Goal: Information Seeking & Learning: Learn about a topic

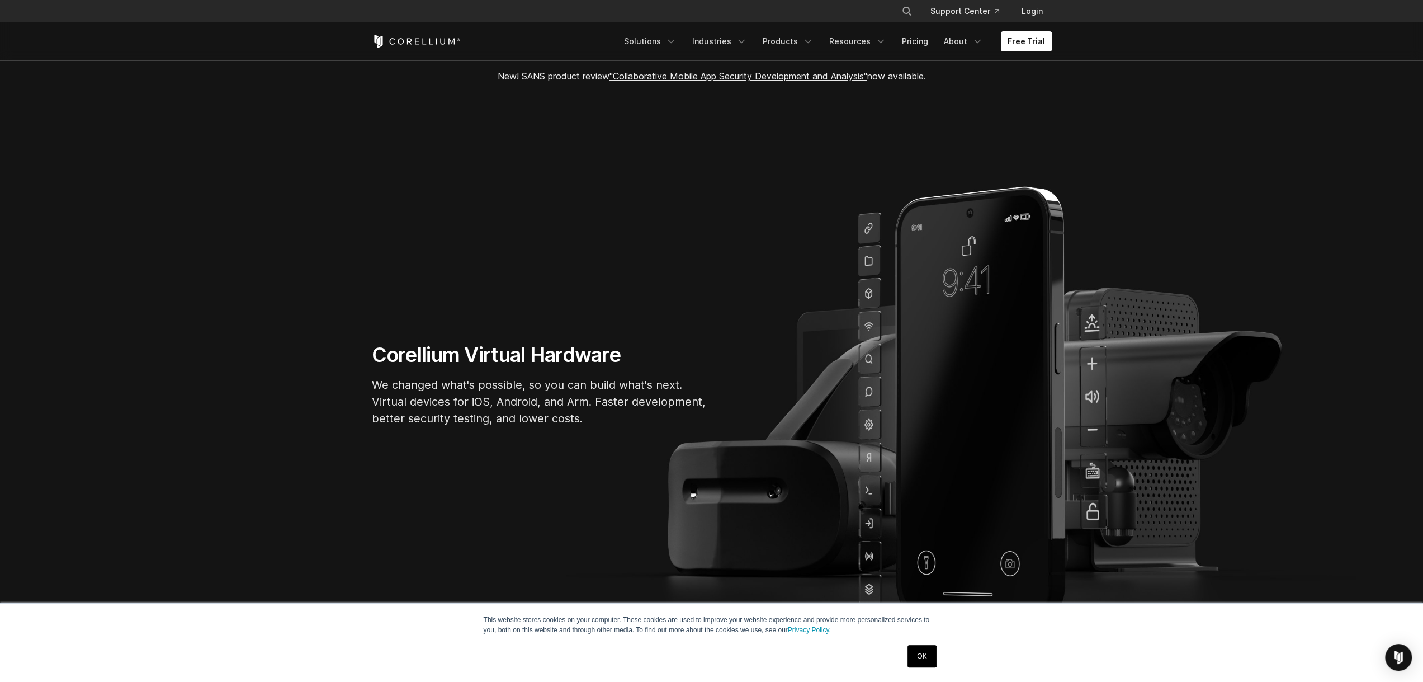
click at [927, 654] on link "OK" at bounding box center [922, 656] width 29 height 22
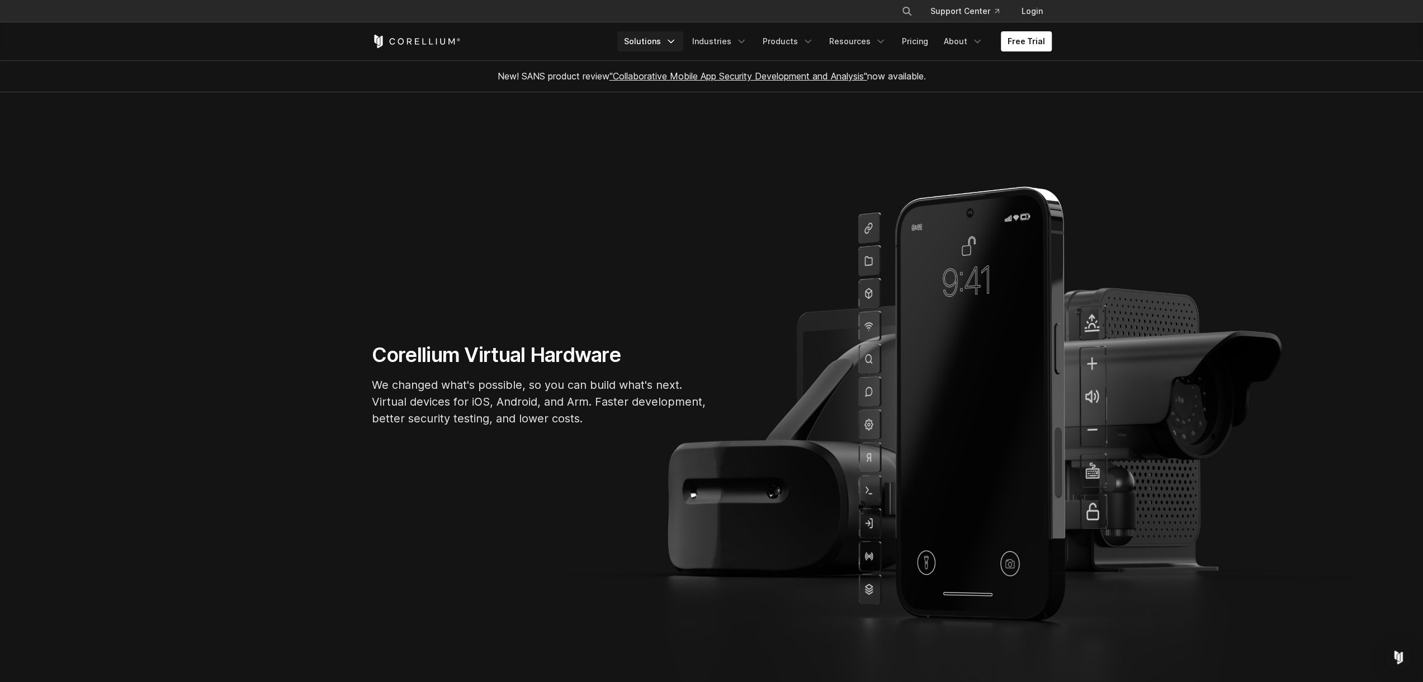
click at [657, 36] on link "Solutions" at bounding box center [650, 41] width 66 height 20
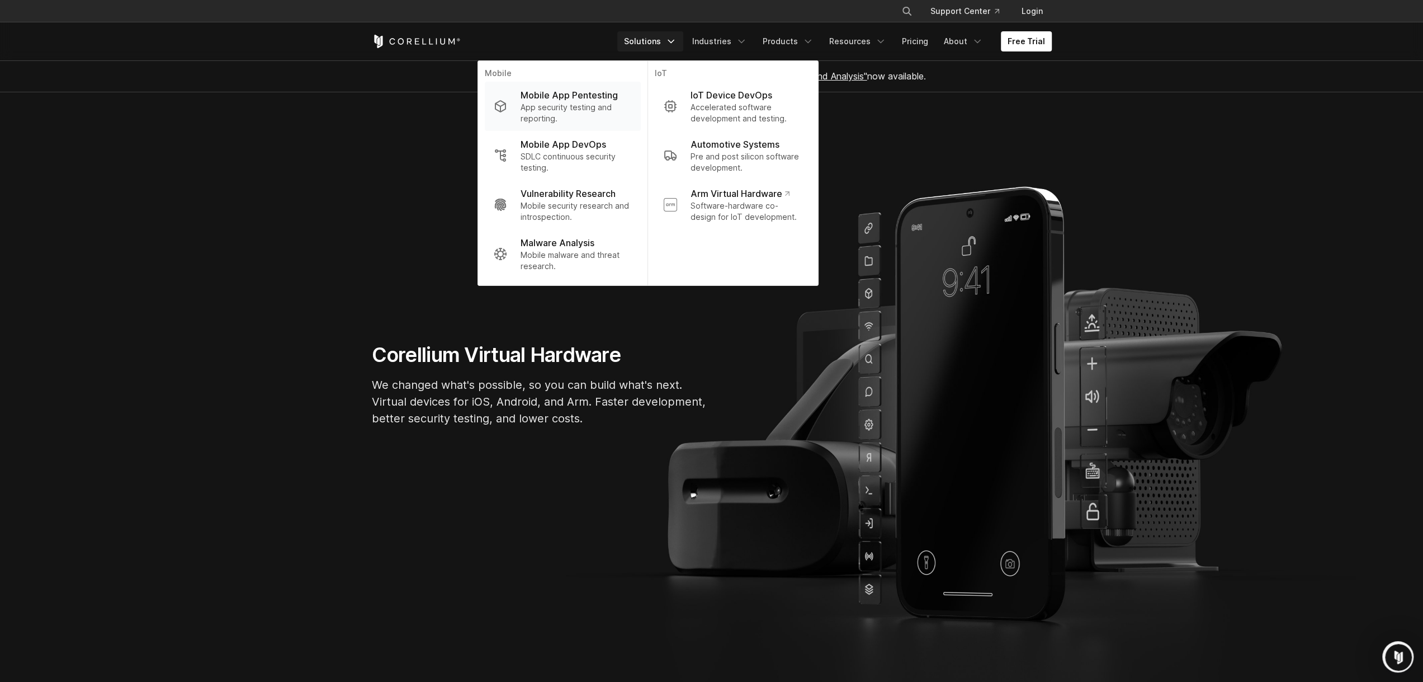
click at [574, 107] on p "App security testing and reporting." at bounding box center [575, 113] width 111 height 22
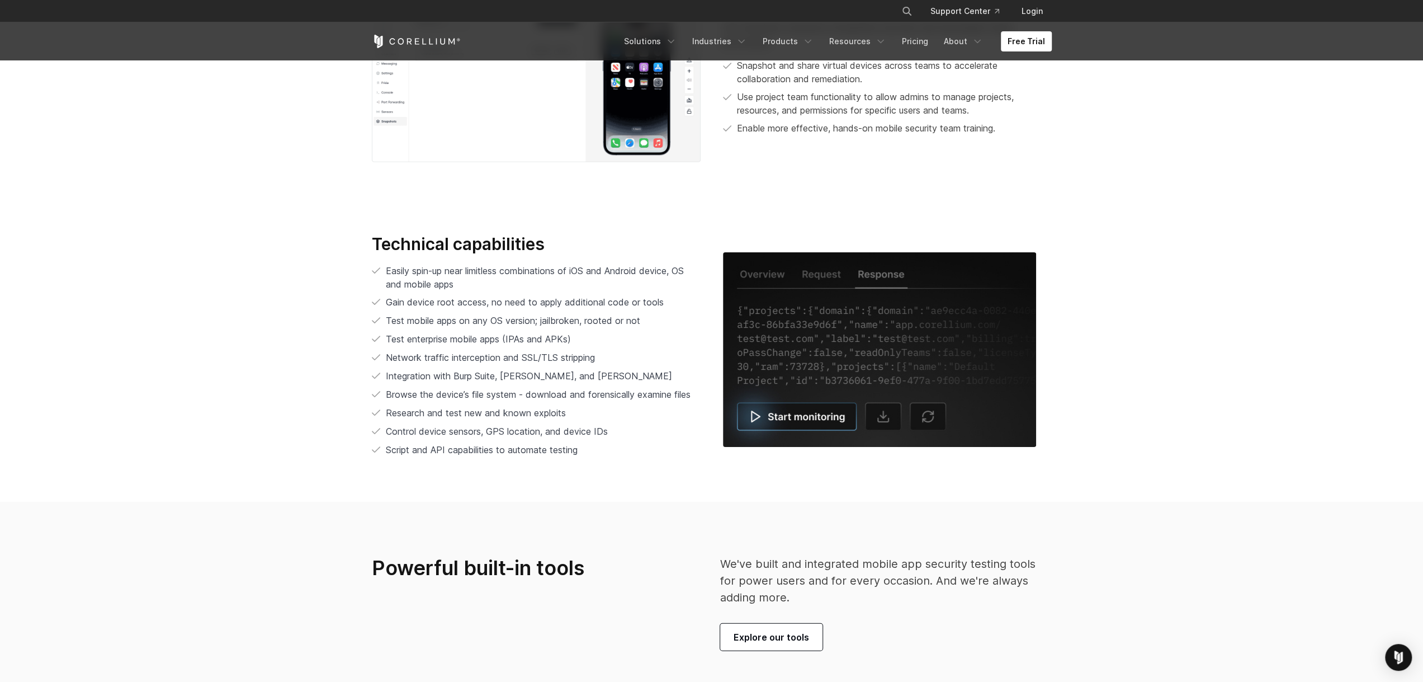
scroll to position [2349, 0]
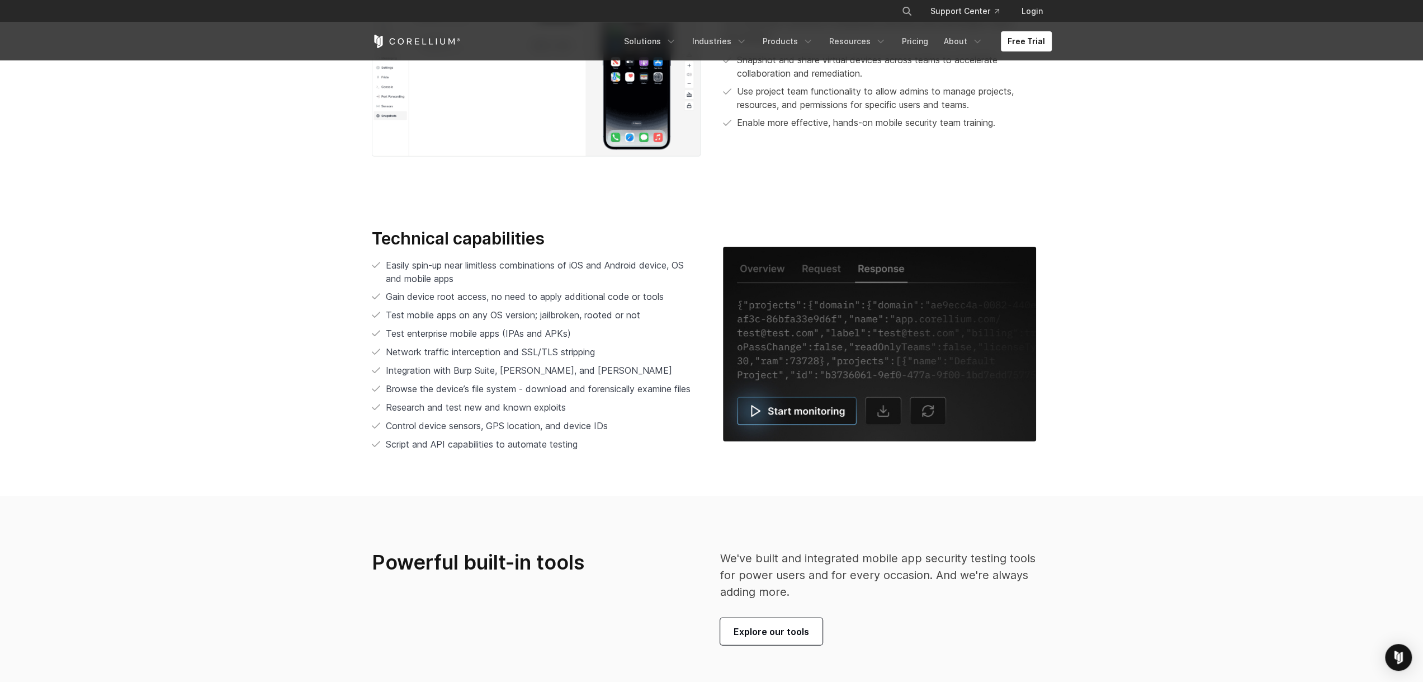
drag, startPoint x: 459, startPoint y: 540, endPoint x: 229, endPoint y: 506, distance: 233.0
drag, startPoint x: 229, startPoint y: 506, endPoint x: 182, endPoint y: 587, distance: 93.4
click at [182, 587] on section "Powerful built-in tools We've built and integrated mobile app security testing …" at bounding box center [711, 597] width 1423 height 202
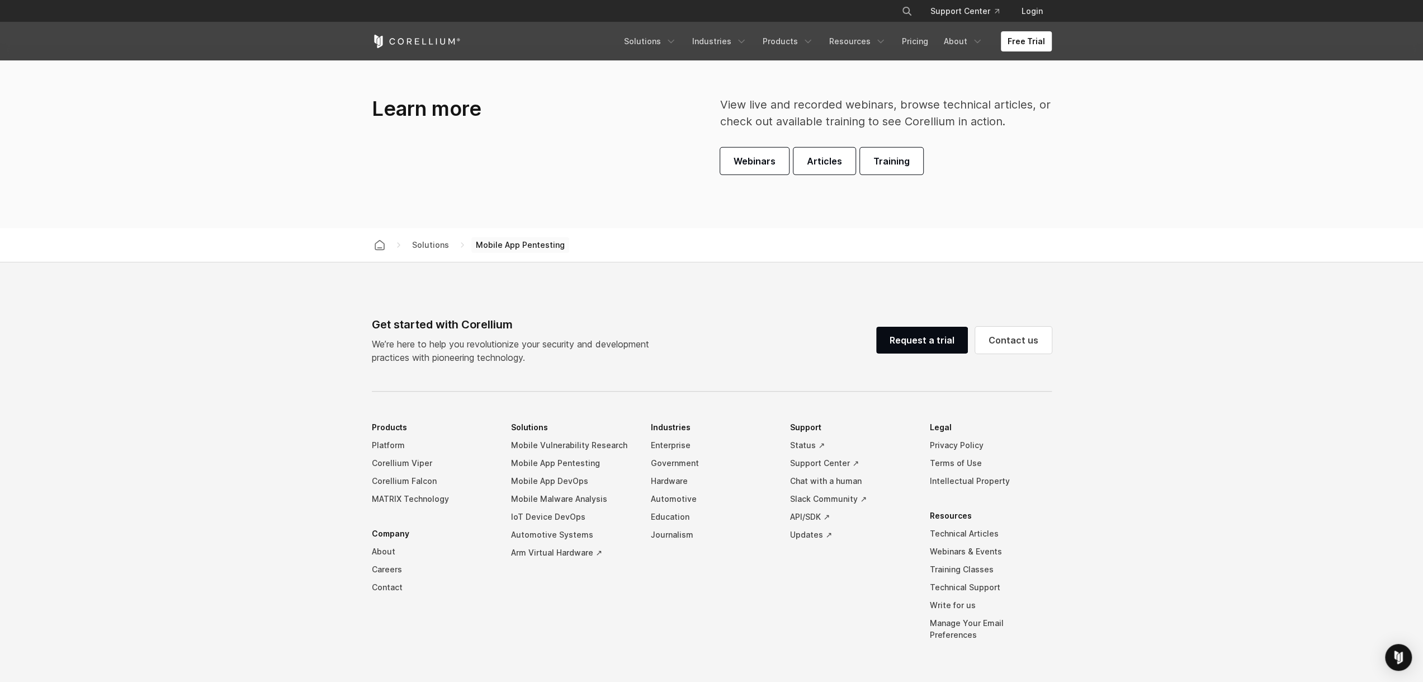
scroll to position [3467, 0]
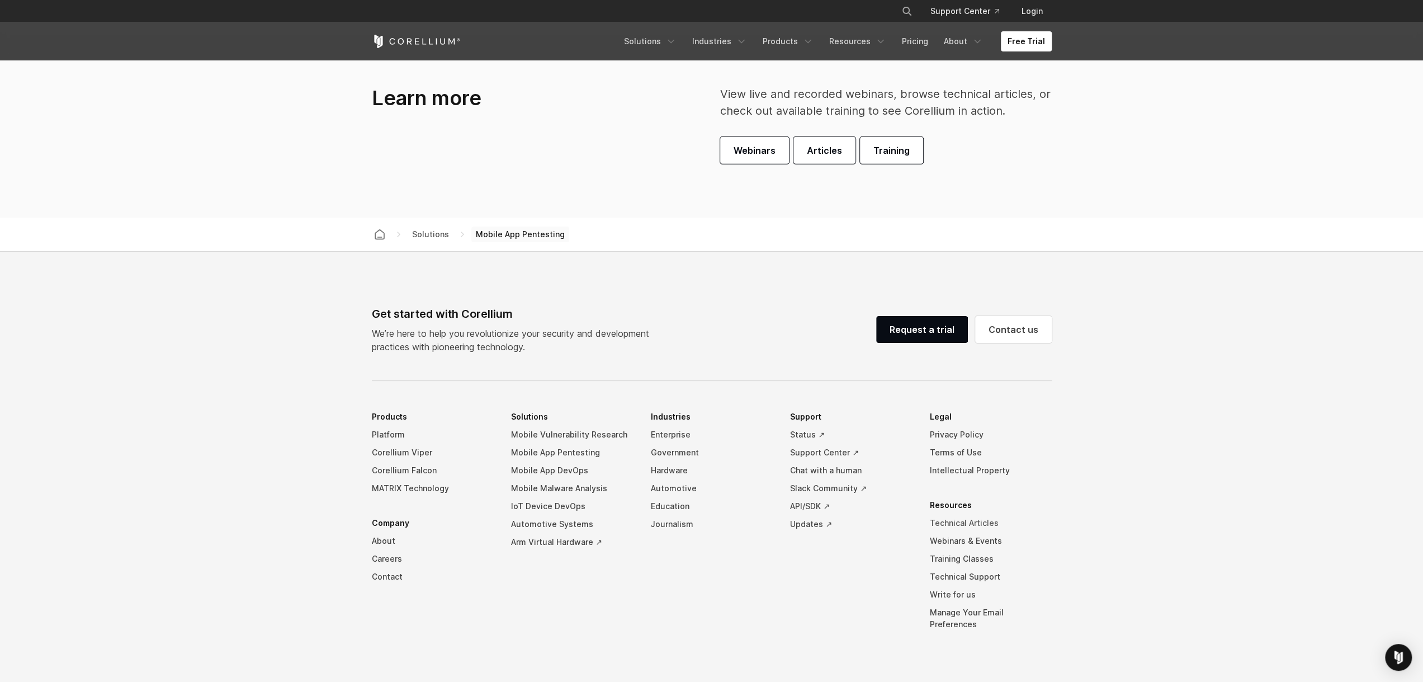
click at [967, 516] on link "Technical Articles" at bounding box center [991, 523] width 122 height 18
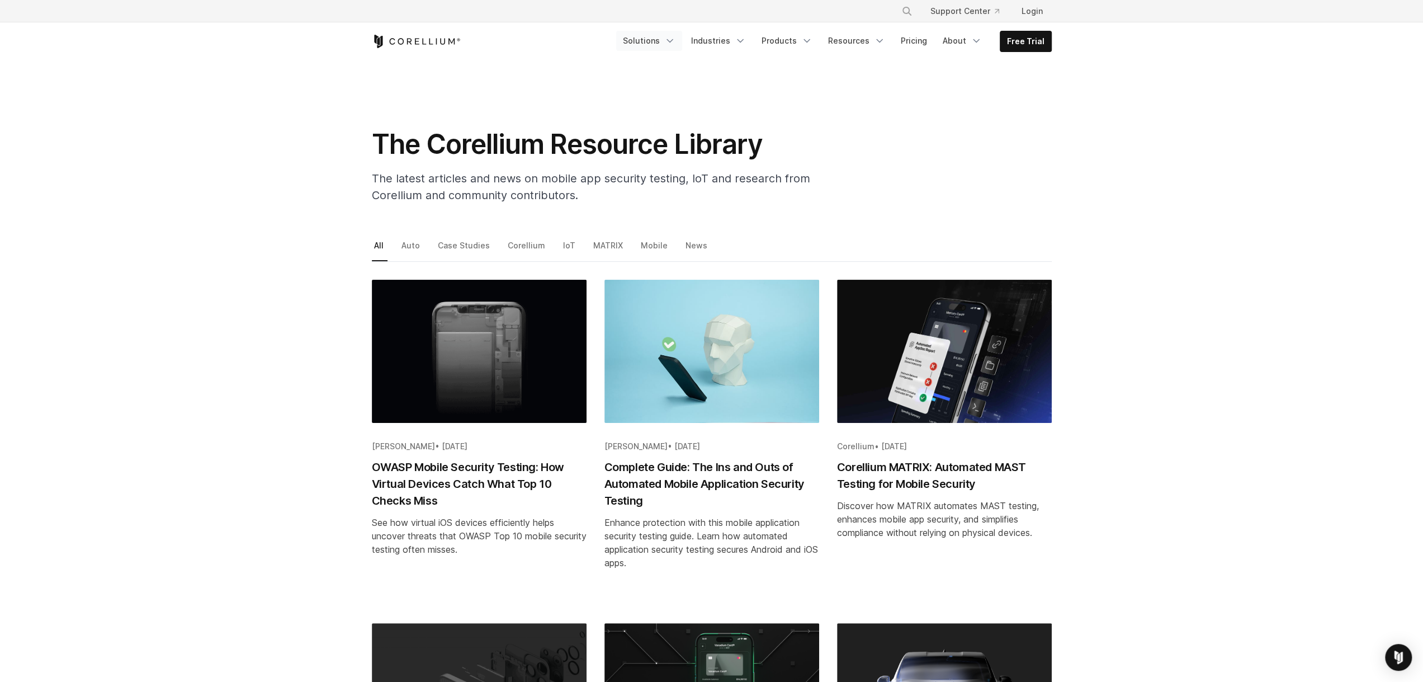
click at [659, 41] on link "Solutions" at bounding box center [649, 41] width 66 height 20
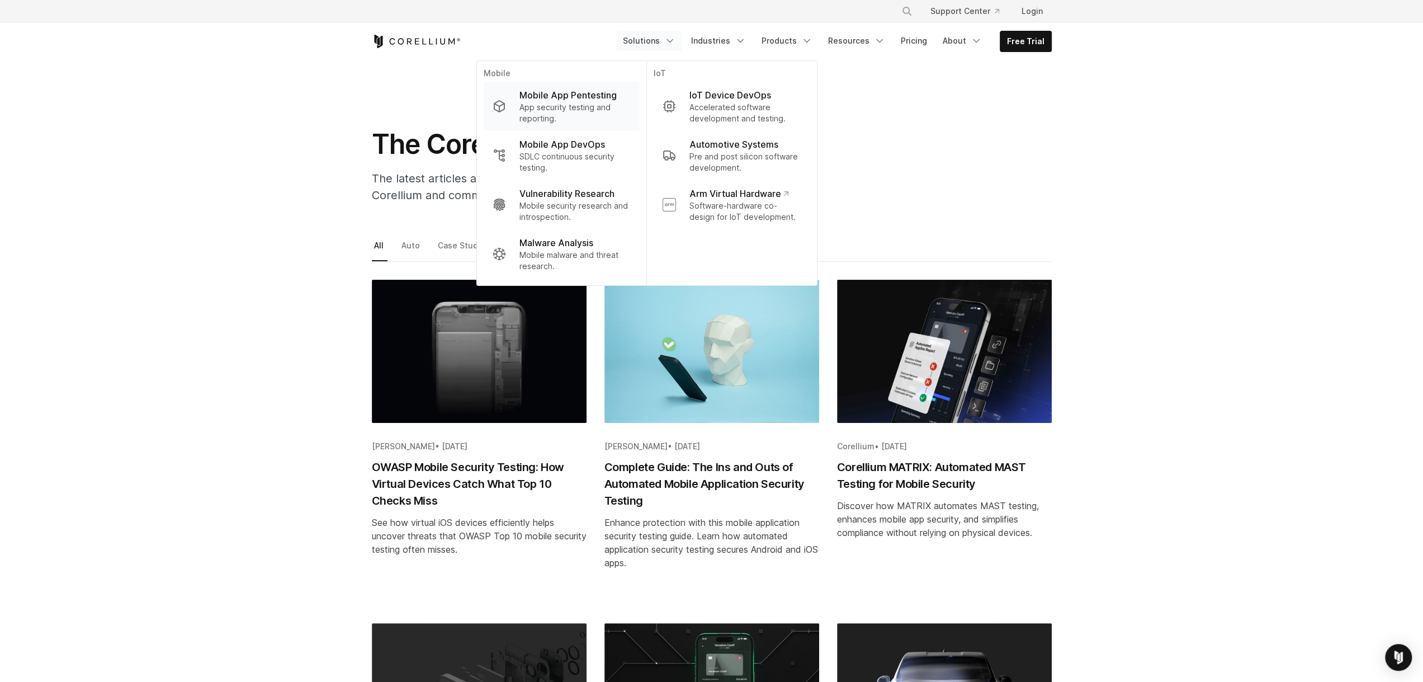
click at [575, 104] on p "App security testing and reporting." at bounding box center [574, 113] width 111 height 22
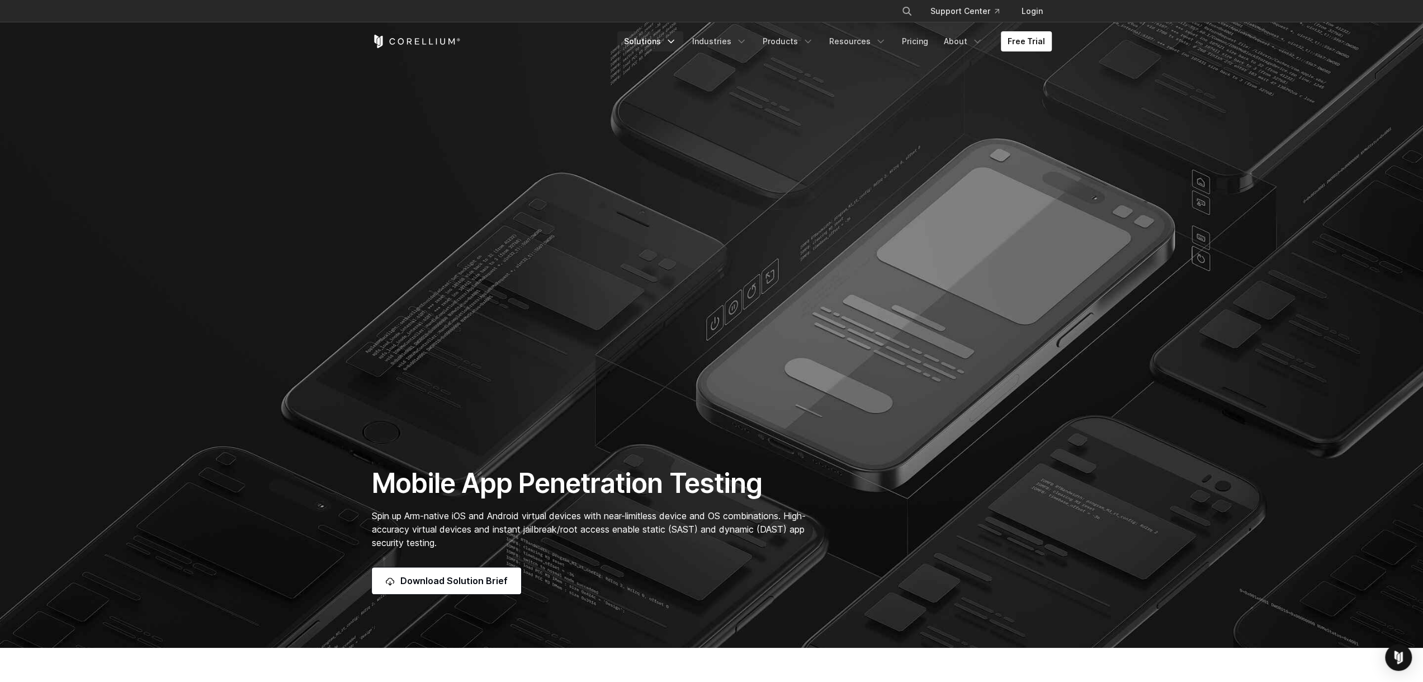
click at [670, 46] on link "Solutions" at bounding box center [650, 41] width 66 height 20
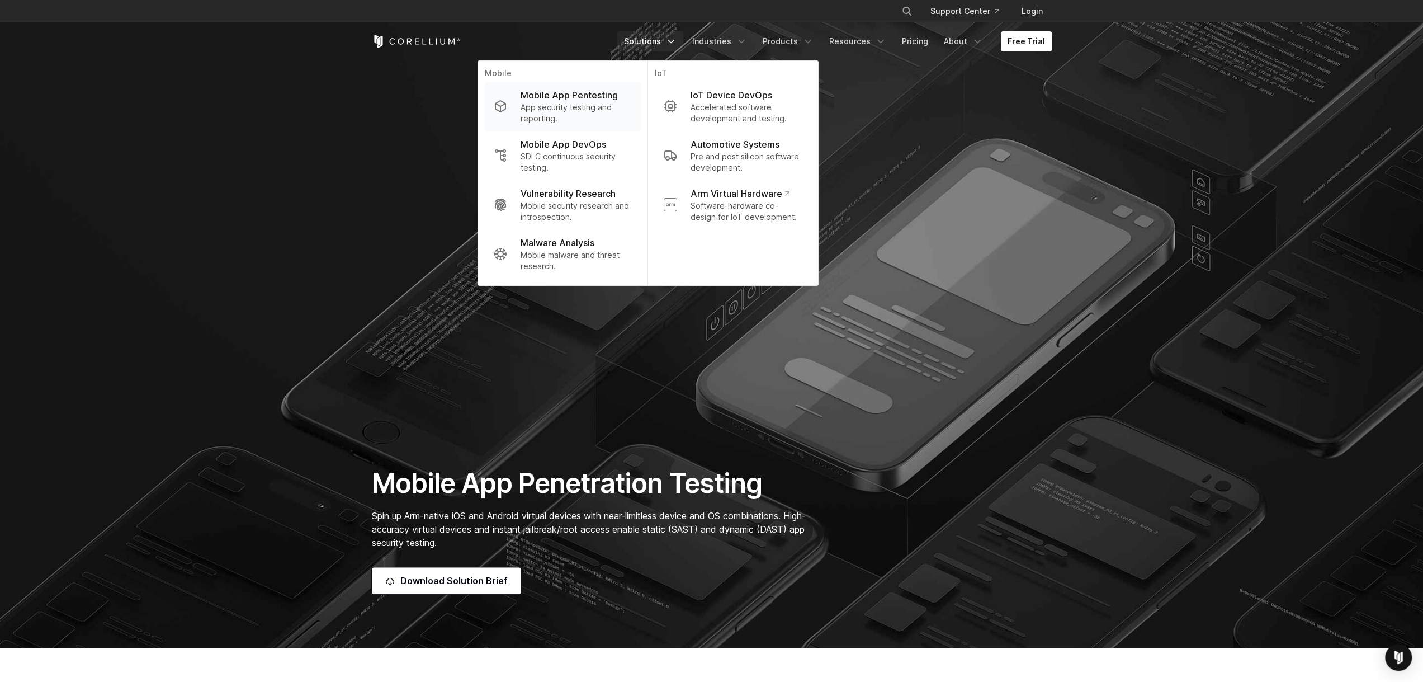
click at [586, 82] on link "Mobile App Pentesting App security testing and reporting." at bounding box center [562, 106] width 156 height 49
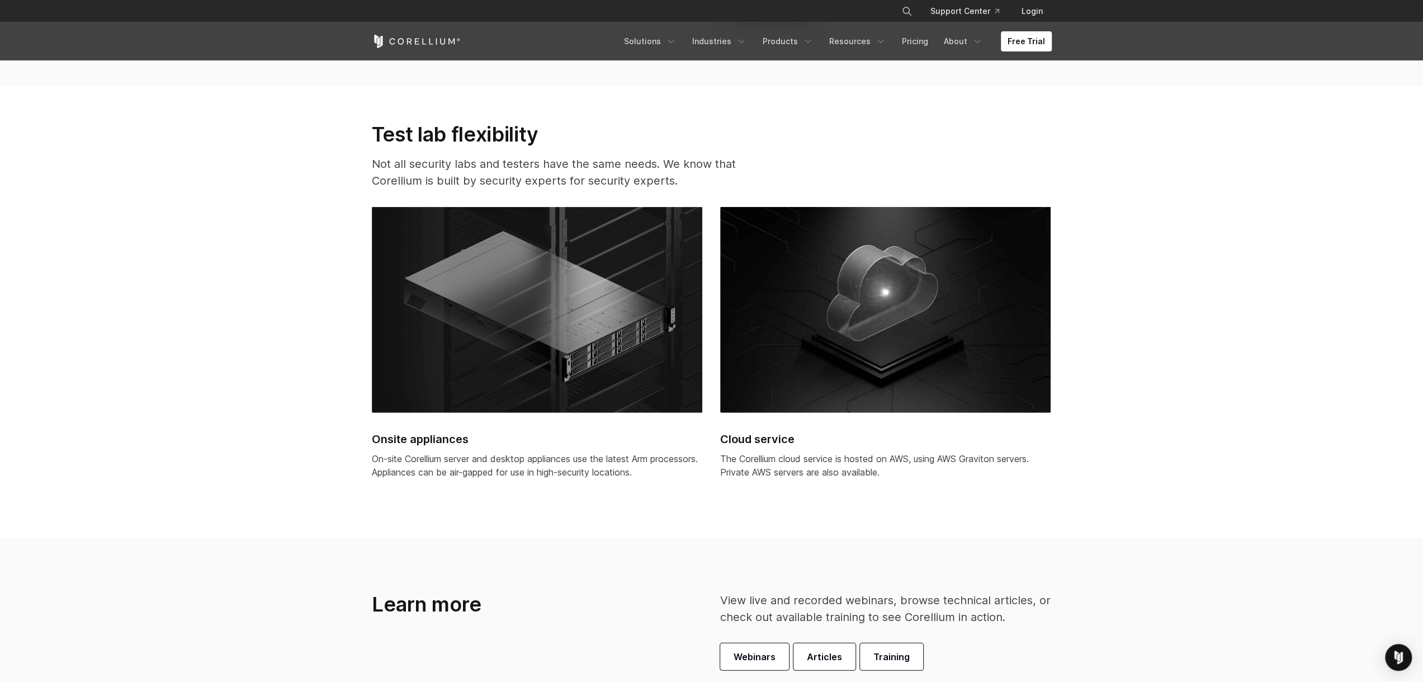
scroll to position [2964, 0]
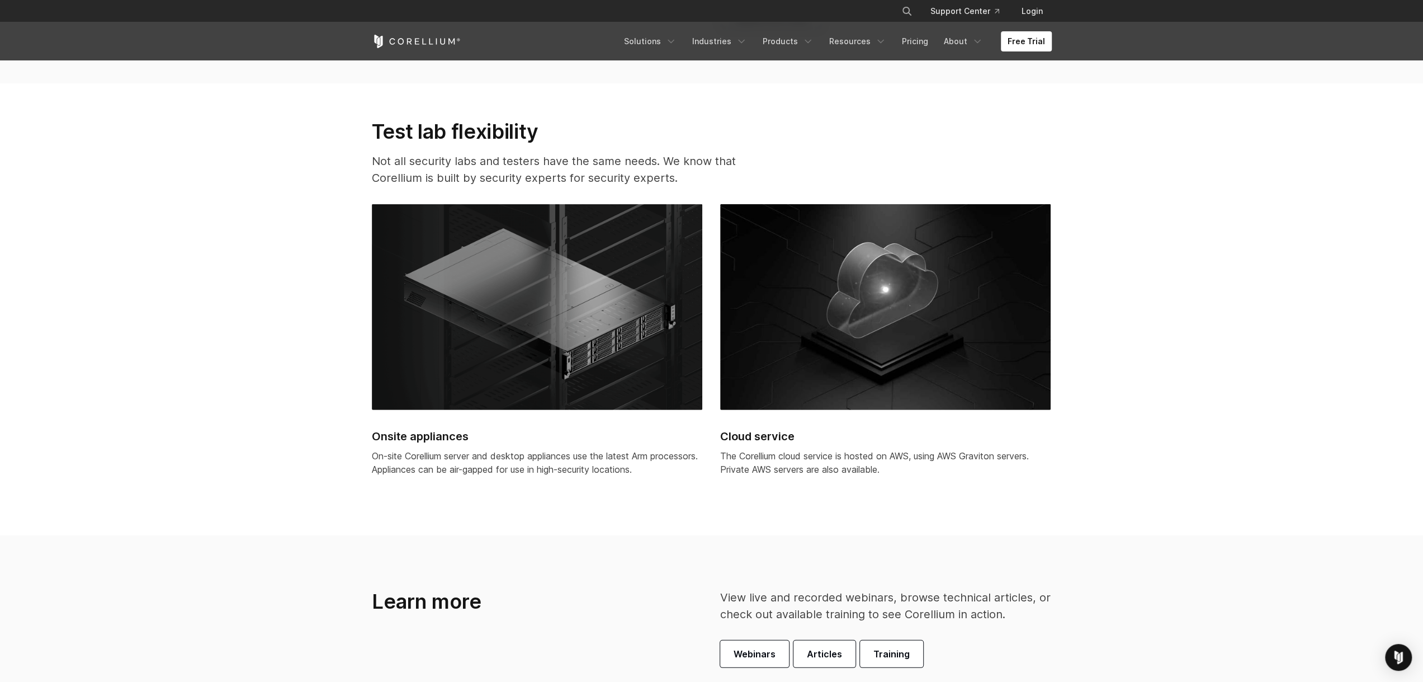
drag, startPoint x: 722, startPoint y: 455, endPoint x: 869, endPoint y: 477, distance: 148.2
click at [869, 477] on div "The Corellium cloud service is hosted on AWS, using AWS Graviton servers. Priva…" at bounding box center [885, 467] width 330 height 36
drag, startPoint x: 890, startPoint y: 467, endPoint x: 740, endPoint y: 461, distance: 150.0
click at [740, 461] on p "The Corellium cloud service is hosted on AWS, using AWS Graviton servers. Priva…" at bounding box center [885, 462] width 330 height 27
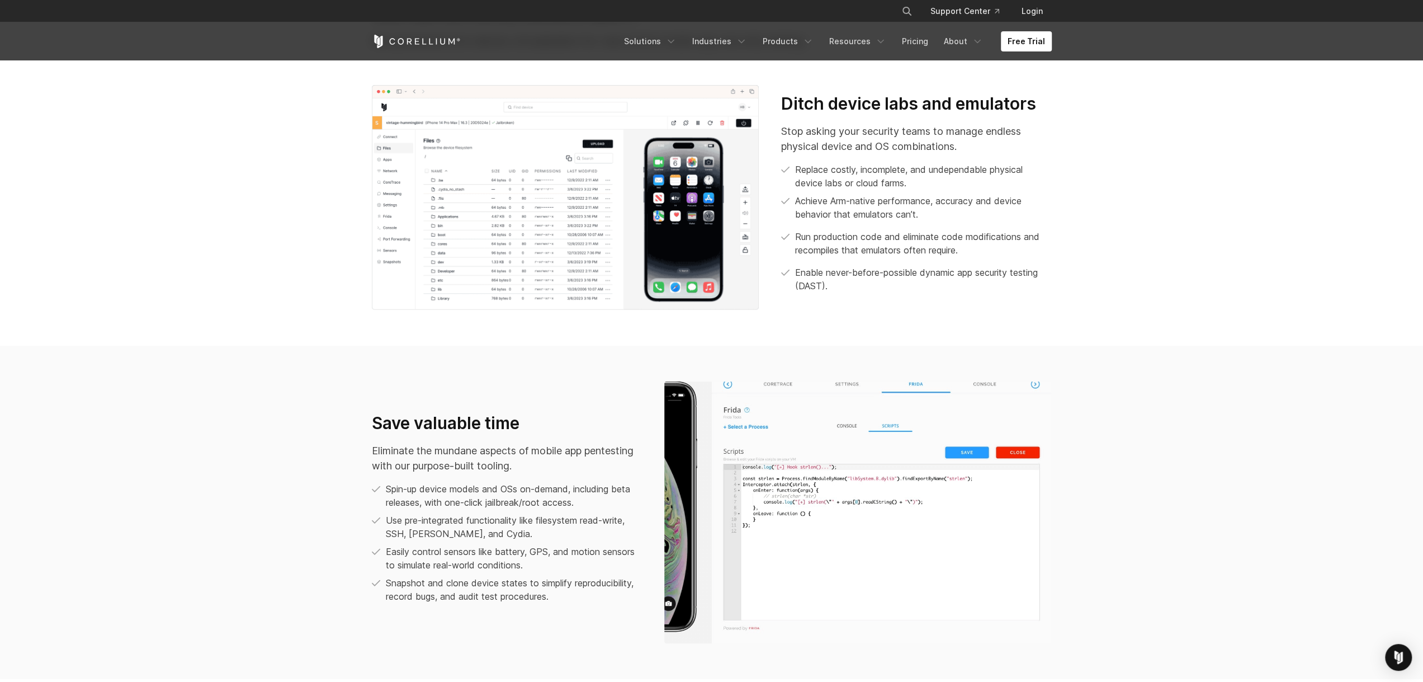
scroll to position [559, 0]
